Goal: Task Accomplishment & Management: Manage account settings

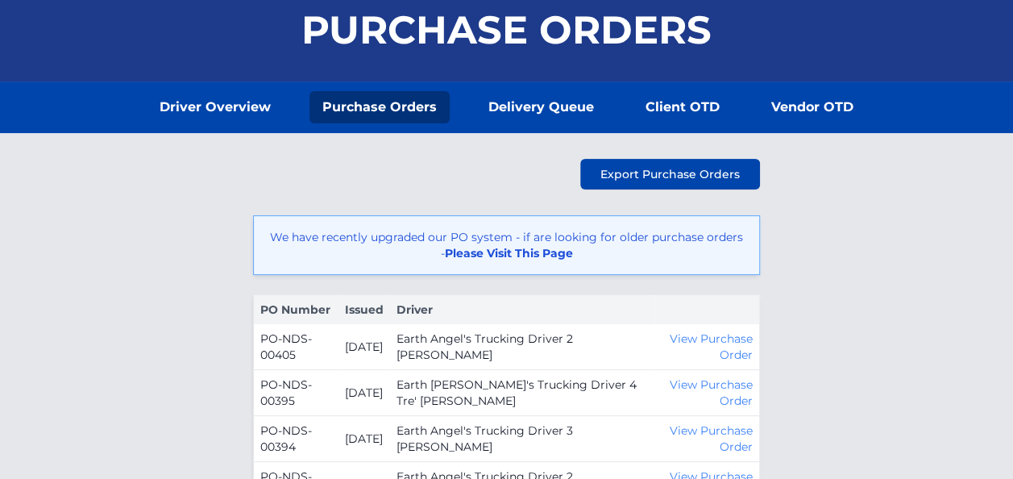
scroll to position [161, 0]
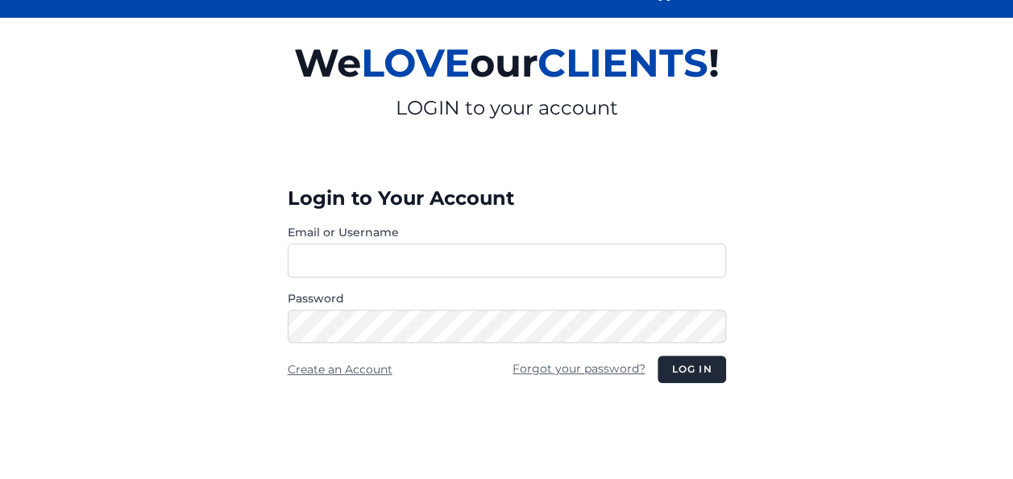
scroll to position [242, 0]
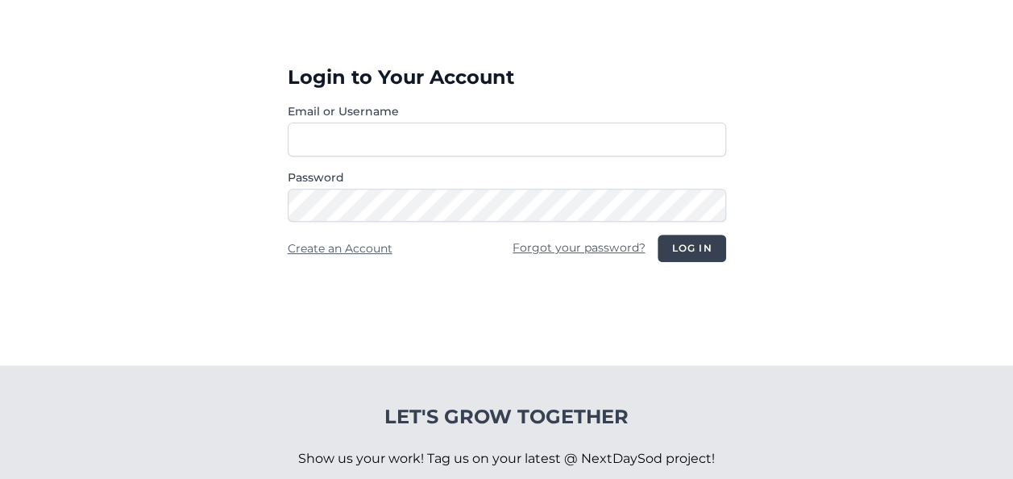
type input "**********"
click at [717, 259] on button "Log in" at bounding box center [691, 247] width 68 height 27
